Goal: Information Seeking & Learning: Understand process/instructions

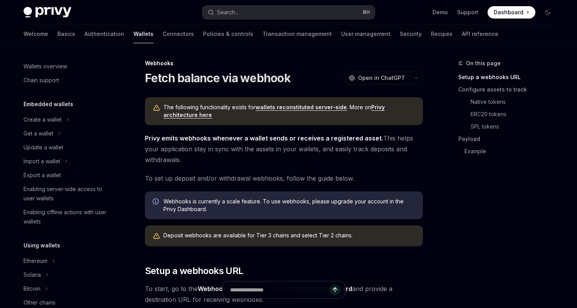
scroll to position [303, 0]
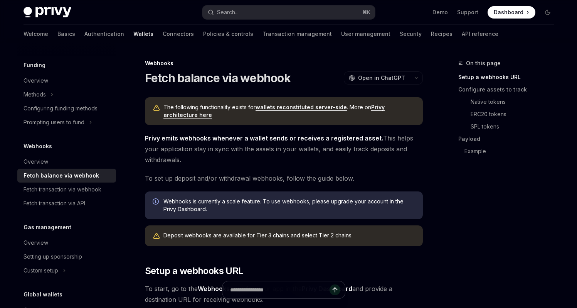
drag, startPoint x: 511, startPoint y: 211, endPoint x: 383, endPoint y: 169, distance: 135.0
click at [455, 230] on div "On this page Setup a webhooks URL Configure assets to track Native tokens ERC20…" at bounding box center [501, 183] width 117 height 249
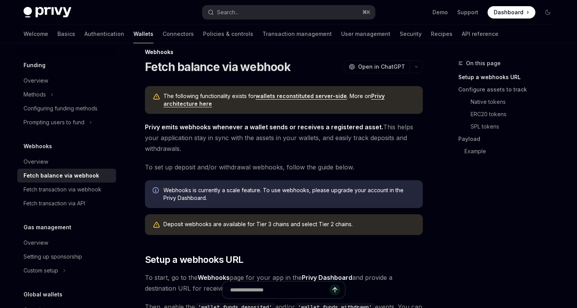
scroll to position [13, 0]
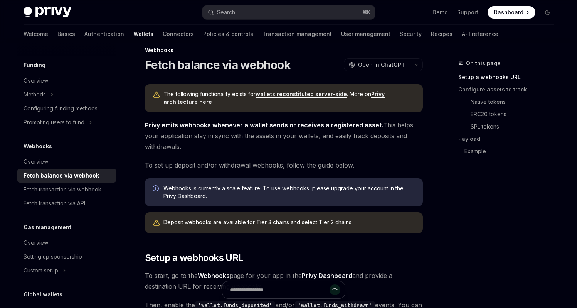
drag, startPoint x: 352, startPoint y: 150, endPoint x: 148, endPoint y: 125, distance: 204.7
click at [148, 125] on span "Privy emits webhooks whenever a wallet sends or receives a registered asset. Th…" at bounding box center [284, 136] width 278 height 32
click at [148, 125] on strong "Privy emits webhooks whenever a wallet sends or receives a registered asset." at bounding box center [264, 125] width 238 height 8
click at [252, 138] on span "Privy emits webhooks whenever a wallet sends or receives a registered asset. Th…" at bounding box center [284, 136] width 278 height 32
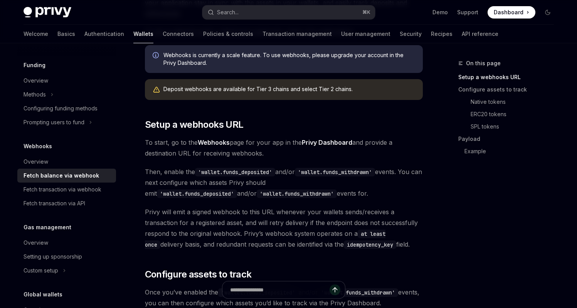
scroll to position [147, 0]
click at [312, 139] on link "Privy Dashboard" at bounding box center [327, 142] width 51 height 8
click at [406, 172] on span "Then, enable the 'wallet.funds_deposited' and/or 'wallet.funds_withdrawn' event…" at bounding box center [284, 182] width 278 height 32
drag, startPoint x: 294, startPoint y: 155, endPoint x: 140, endPoint y: 137, distance: 154.9
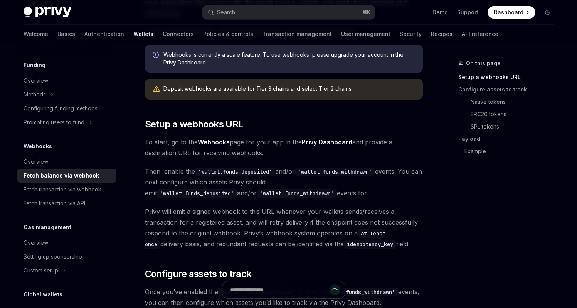
drag, startPoint x: 140, startPoint y: 137, endPoint x: 147, endPoint y: 138, distance: 6.7
click at [135, 127] on div at bounding box center [135, 127] width 0 height 0
click at [180, 143] on span "To start, go to the Webhooks page for your app in the Privy Dashboard and provi…" at bounding box center [284, 148] width 278 height 22
click at [285, 154] on span "To start, go to the Webhooks page for your app in the Privy Dashboard and provi…" at bounding box center [284, 148] width 278 height 22
click at [331, 153] on span "To start, go to the Webhooks page for your app in the Privy Dashboard and provi…" at bounding box center [284, 148] width 278 height 22
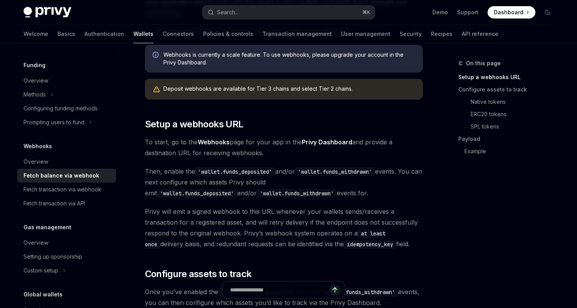
click at [302, 152] on span "To start, go to the Webhooks page for your app in the Privy Dashboard and provi…" at bounding box center [284, 148] width 278 height 22
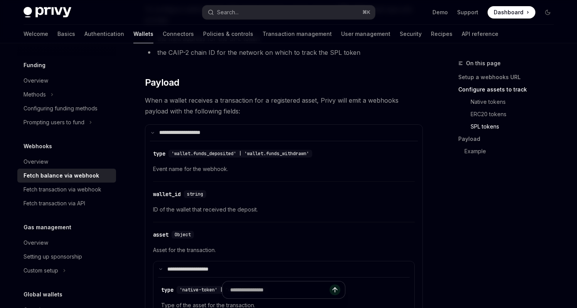
scroll to position [639, 0]
click at [65, 160] on div "Overview" at bounding box center [68, 161] width 88 height 9
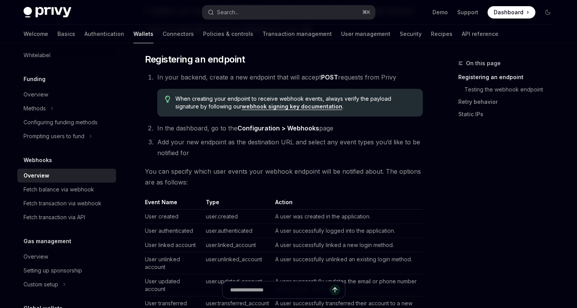
scroll to position [156, 0]
click at [462, 155] on div "On this page Registering an endpoint Testing the webhook endpoint Retry behavio…" at bounding box center [501, 183] width 117 height 249
drag, startPoint x: 462, startPoint y: 155, endPoint x: 437, endPoint y: 150, distance: 25.3
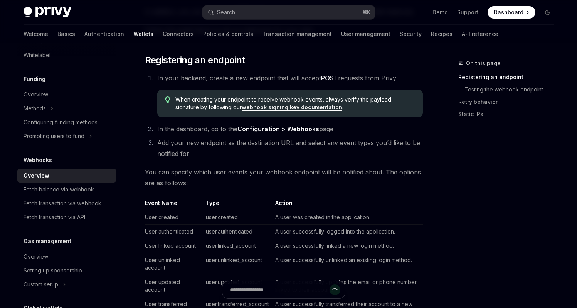
click at [490, 152] on div "On this page Registering an endpoint Testing the webhook endpoint Retry behavio…" at bounding box center [501, 183] width 117 height 249
click at [278, 107] on link "webhook signing key documentation" at bounding box center [292, 107] width 101 height 7
type textarea "*"
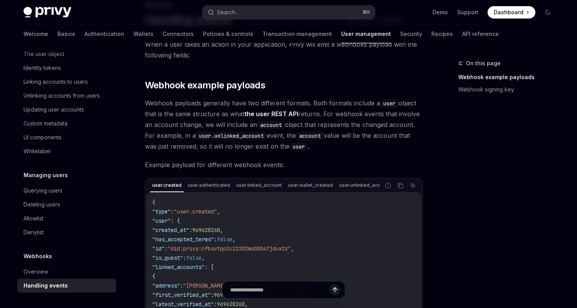
scroll to position [63, 0]
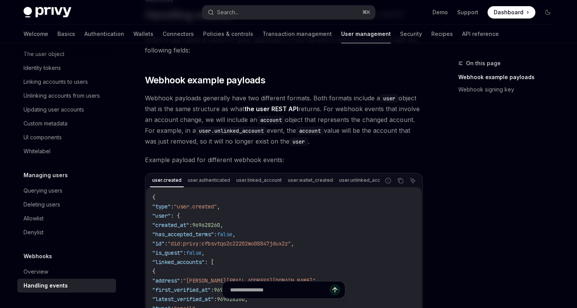
drag, startPoint x: 433, startPoint y: 146, endPoint x: 414, endPoint y: 143, distance: 19.2
click at [414, 143] on div "On this page Webhook example payloads Webhook signing key Webhooks Handling eve…" at bounding box center [288, 300] width 543 height 640
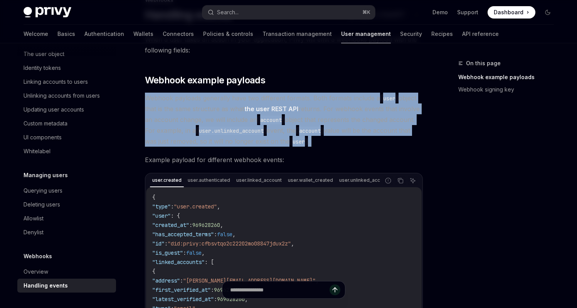
click at [414, 143] on span "Webhook payloads generally have two different formats. Both formats include a u…" at bounding box center [284, 120] width 278 height 54
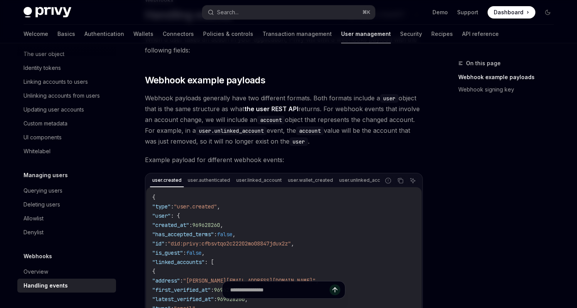
click at [458, 143] on div "On this page Webhook example payloads Webhook signing key" at bounding box center [501, 183] width 117 height 249
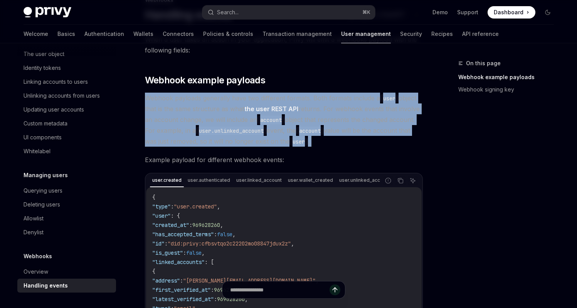
click at [423, 138] on div "Webhooks Handling events OpenAI Open in ChatGPT OpenAI Open in ChatGPT When a u…" at bounding box center [212, 307] width 426 height 625
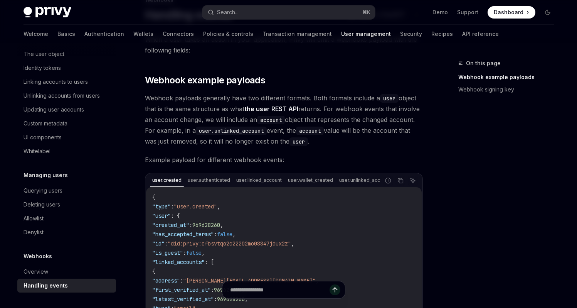
click at [464, 140] on div "On this page Webhook example payloads Webhook signing key" at bounding box center [501, 183] width 117 height 249
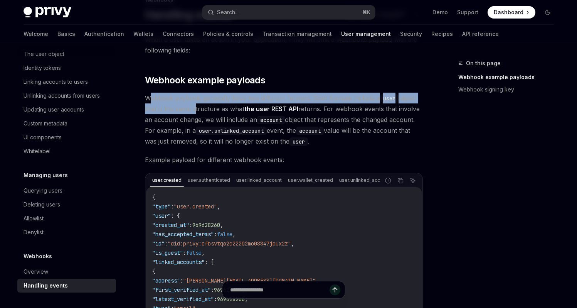
drag, startPoint x: 148, startPoint y: 98, endPoint x: 194, endPoint y: 113, distance: 47.7
click at [194, 113] on span "Webhook payloads generally have two different formats. Both formats include a u…" at bounding box center [284, 120] width 278 height 54
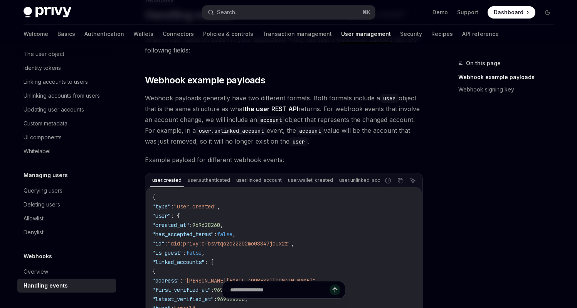
click at [269, 124] on span "Webhook payloads generally have two different formats. Both formats include a u…" at bounding box center [284, 120] width 278 height 54
click at [374, 129] on span "Webhook payloads generally have two different formats. Both formats include a u…" at bounding box center [284, 120] width 278 height 54
click at [438, 135] on div "On this page Webhook example payloads Webhook signing key Webhooks Handling eve…" at bounding box center [288, 300] width 543 height 640
click at [436, 131] on div "On this page Webhook example payloads Webhook signing key Webhooks Handling eve…" at bounding box center [288, 300] width 543 height 640
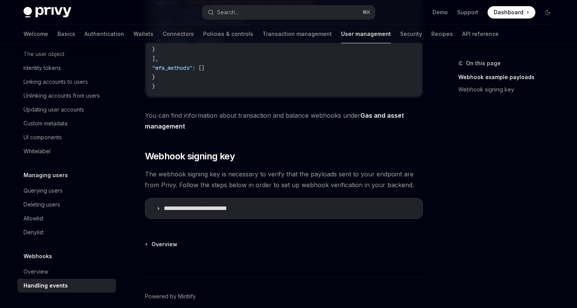
scroll to position [341, 0]
click at [299, 215] on summary "**********" at bounding box center [283, 208] width 277 height 20
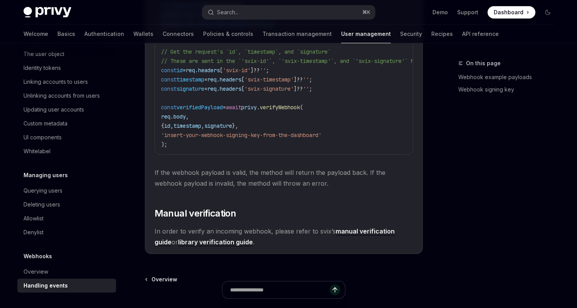
scroll to position [740, 0]
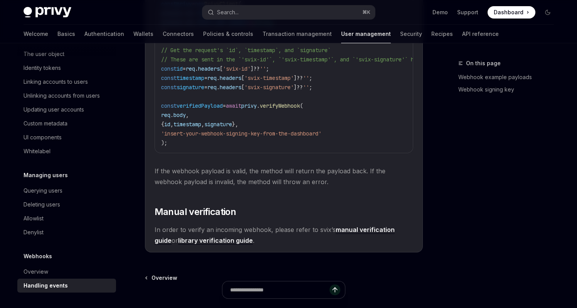
click at [385, 235] on link "manual verification guide" at bounding box center [275, 235] width 240 height 19
